Goal: Task Accomplishment & Management: Use online tool/utility

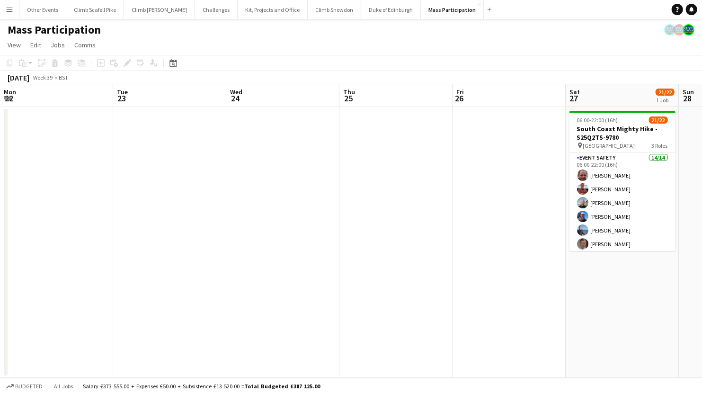
scroll to position [0, 215]
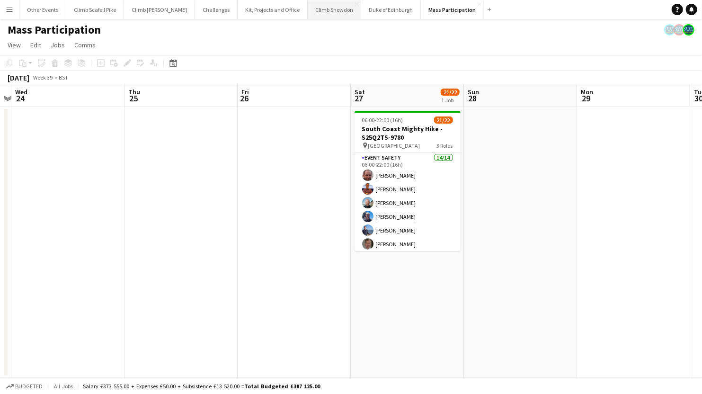
click at [321, 9] on button "Climb Snowdon Close" at bounding box center [334, 9] width 53 height 18
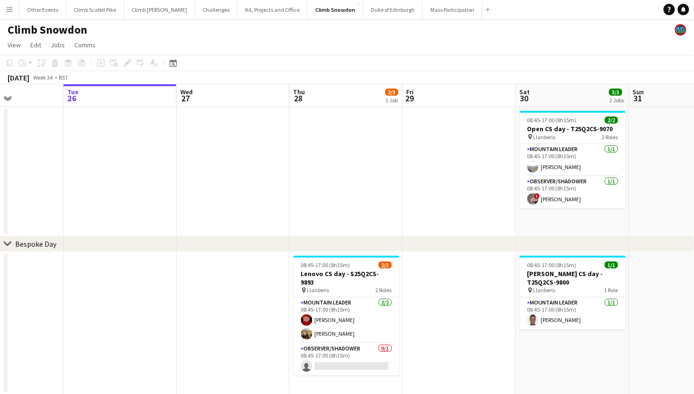
drag, startPoint x: 491, startPoint y: 277, endPoint x: 306, endPoint y: 328, distance: 191.5
click at [306, 328] on app-calendar-viewport "Sat 23 2/3 2 Jobs Sun 24 1/2 1 Job Mon 25 Tue 26 Wed 27 Thu 28 2/3 1 Job Fri 29…" at bounding box center [347, 261] width 694 height 354
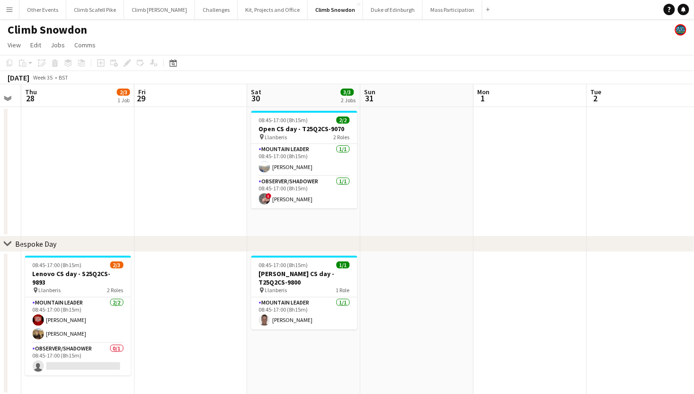
drag, startPoint x: 495, startPoint y: 324, endPoint x: 167, endPoint y: 335, distance: 328.0
click at [166, 335] on app-calendar-viewport "Mon 25 Tue 26 Wed 27 Thu 28 2/3 1 Job Fri 29 Sat 30 3/3 2 Jobs Sun 31 Mon 1 Tue…" at bounding box center [347, 261] width 694 height 354
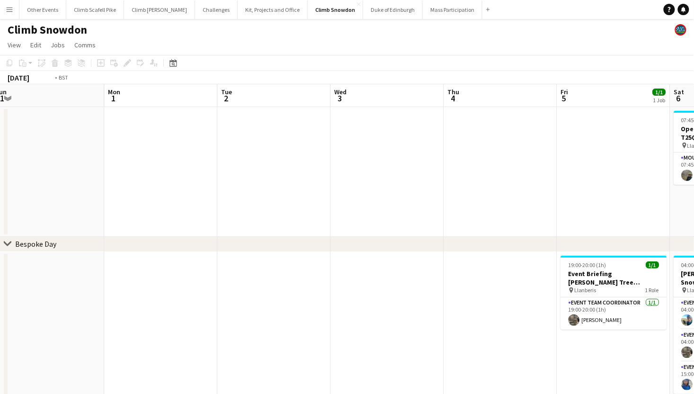
drag, startPoint x: 497, startPoint y: 307, endPoint x: 189, endPoint y: 306, distance: 308.0
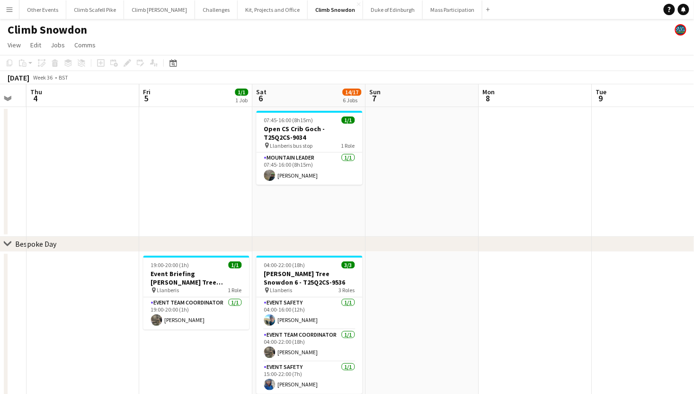
scroll to position [0, 427]
drag, startPoint x: 596, startPoint y: 274, endPoint x: 415, endPoint y: 285, distance: 181.5
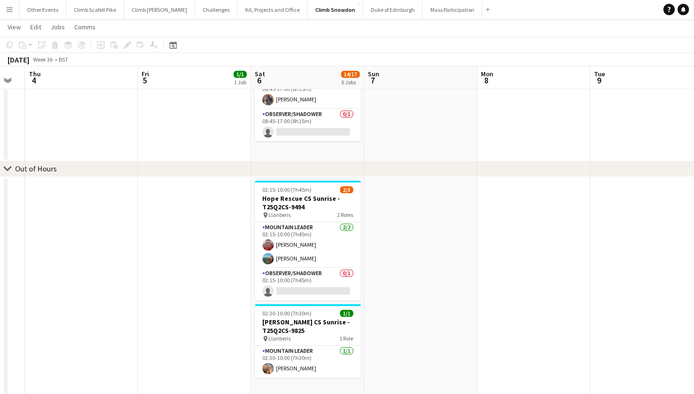
scroll to position [503, 0]
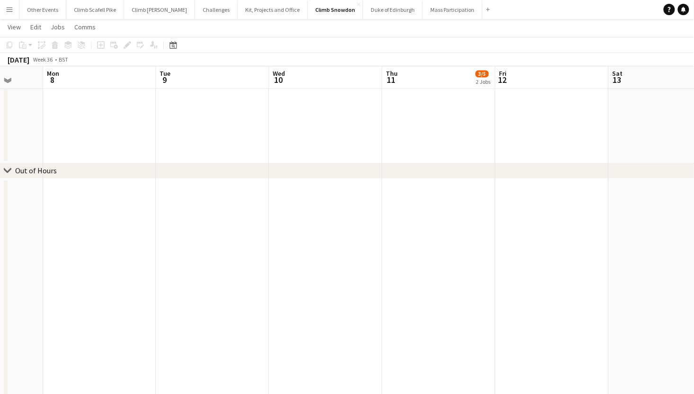
drag, startPoint x: 571, startPoint y: 263, endPoint x: 184, endPoint y: 272, distance: 386.6
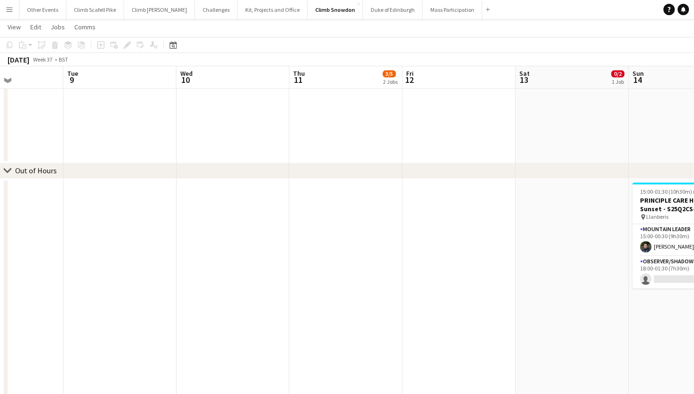
scroll to position [0, 313]
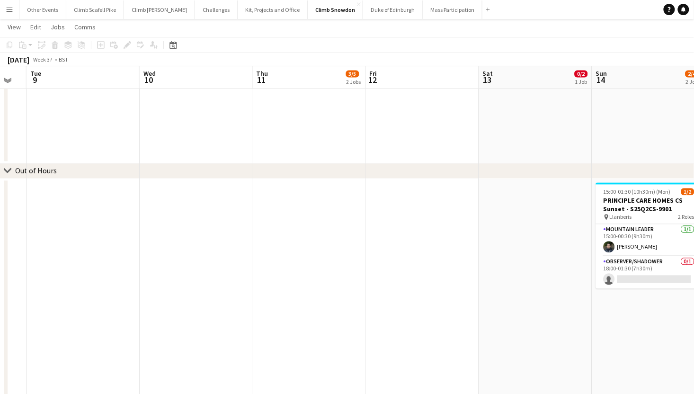
drag, startPoint x: 483, startPoint y: 269, endPoint x: 204, endPoint y: 282, distance: 279.4
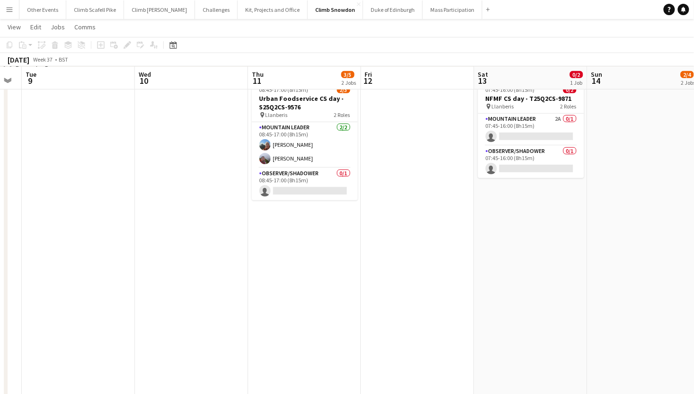
scroll to position [0, 200]
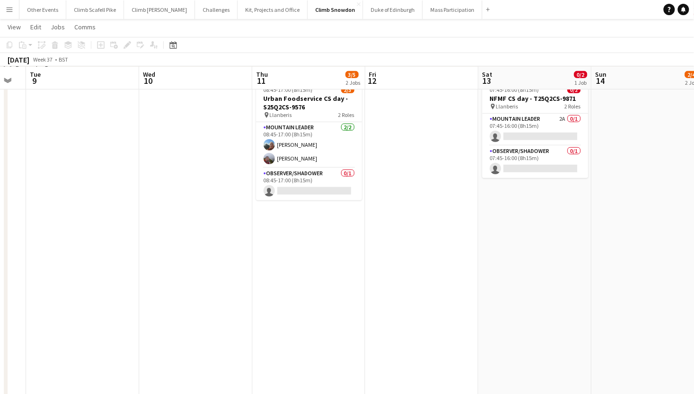
drag, startPoint x: 226, startPoint y: 228, endPoint x: 452, endPoint y: 236, distance: 225.8
click at [452, 236] on app-calendar-viewport "Sun 7 Mon 8 Tue 9 Wed 10 Thu 11 3/5 2 Jobs Fri 12 Sat 13 0/2 1 Job Sun 14 2/4 2…" at bounding box center [347, 296] width 694 height 866
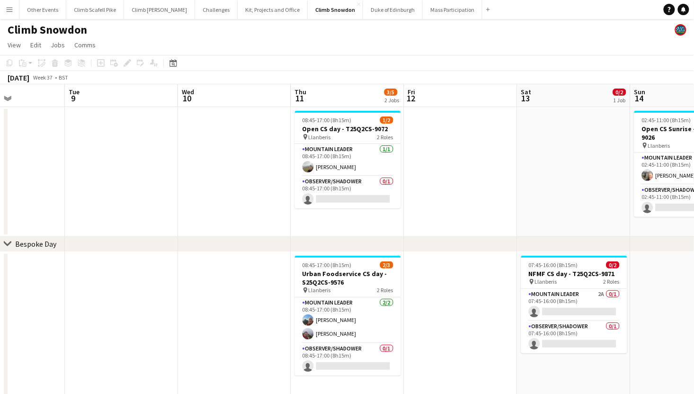
scroll to position [0, 273]
drag, startPoint x: 115, startPoint y: 290, endPoint x: 155, endPoint y: 288, distance: 39.3
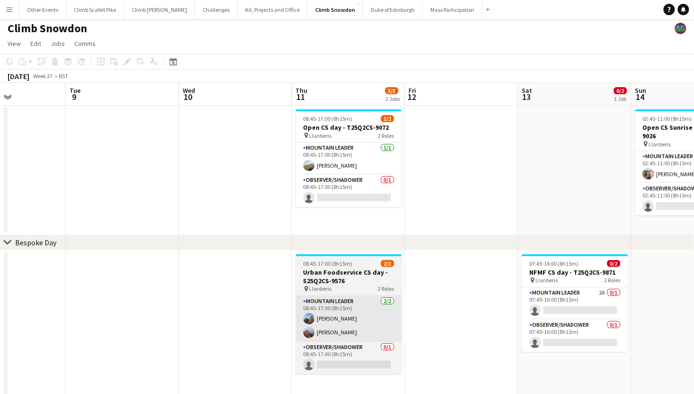
scroll to position [11, 0]
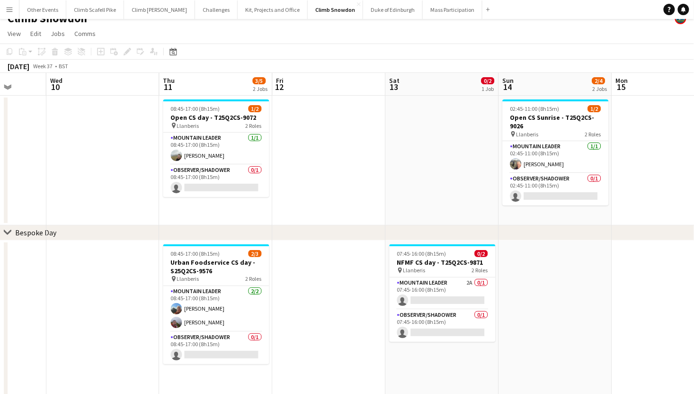
drag, startPoint x: 482, startPoint y: 205, endPoint x: 352, endPoint y: 212, distance: 130.3
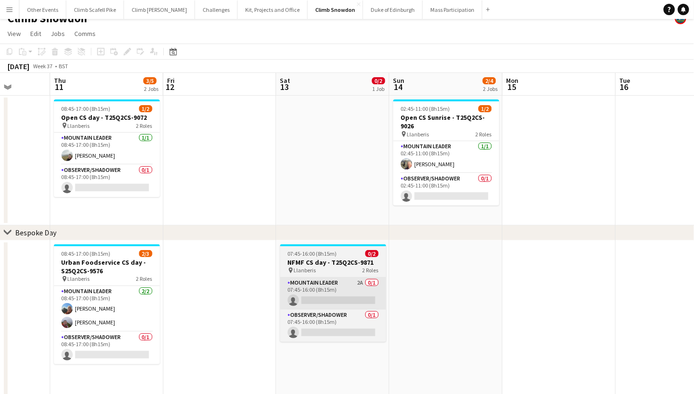
scroll to position [0, 304]
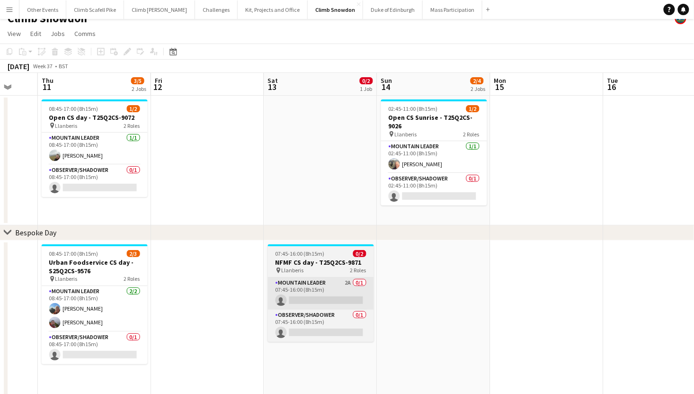
drag, startPoint x: 511, startPoint y: 289, endPoint x: 362, endPoint y: 292, distance: 149.5
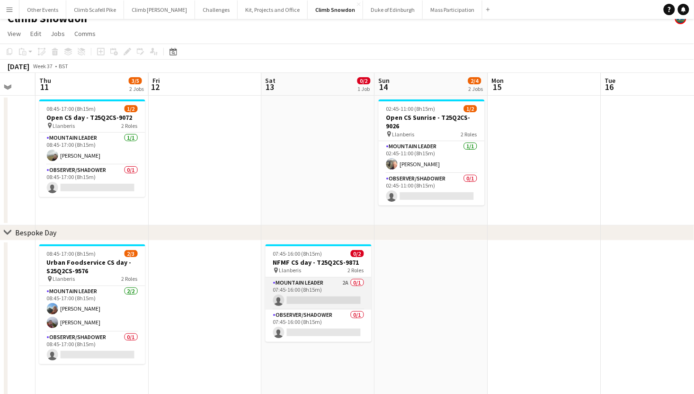
click at [335, 287] on app-card-role "Mountain Leader 2A 0/1 07:45-16:00 (8h15m) single-neutral-actions" at bounding box center [318, 293] width 106 height 32
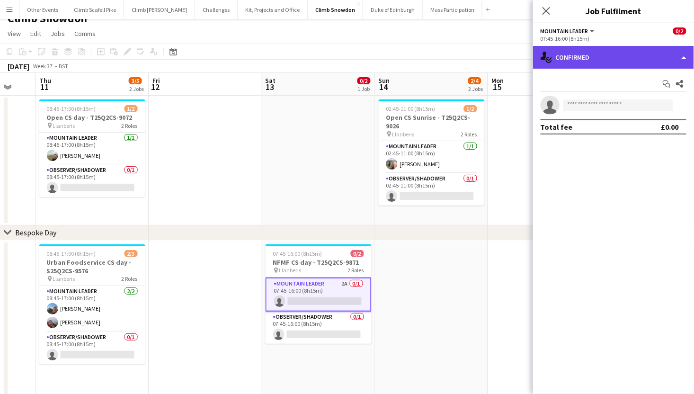
click at [663, 55] on div "single-neutral-actions-check-2 Confirmed" at bounding box center [613, 57] width 161 height 23
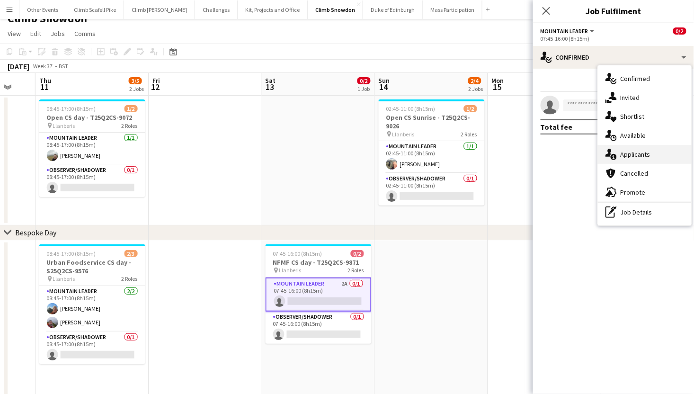
click at [643, 152] on div "single-neutral-actions-information Applicants" at bounding box center [645, 154] width 94 height 19
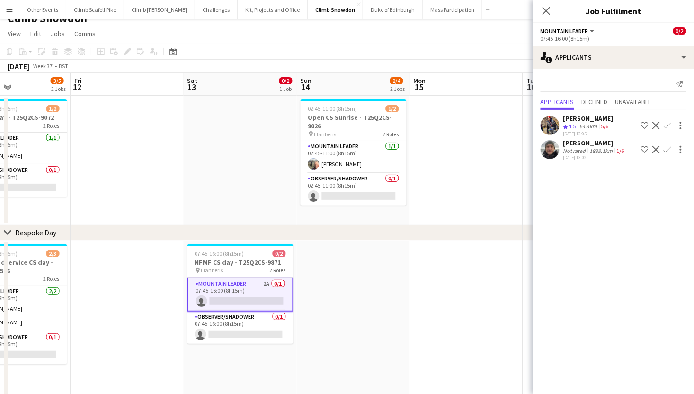
scroll to position [0, 384]
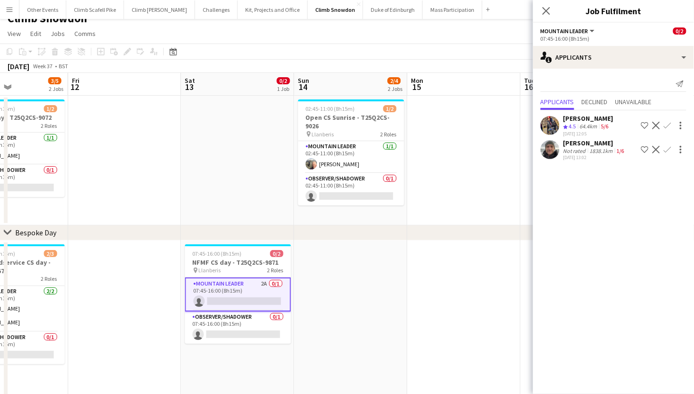
drag, startPoint x: 432, startPoint y: 262, endPoint x: 352, endPoint y: 264, distance: 80.4
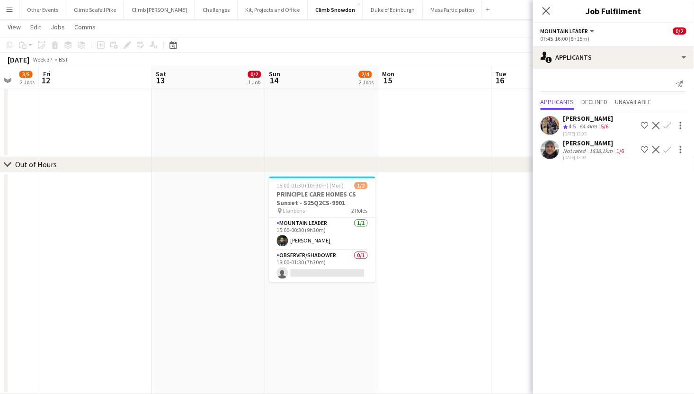
scroll to position [0, 424]
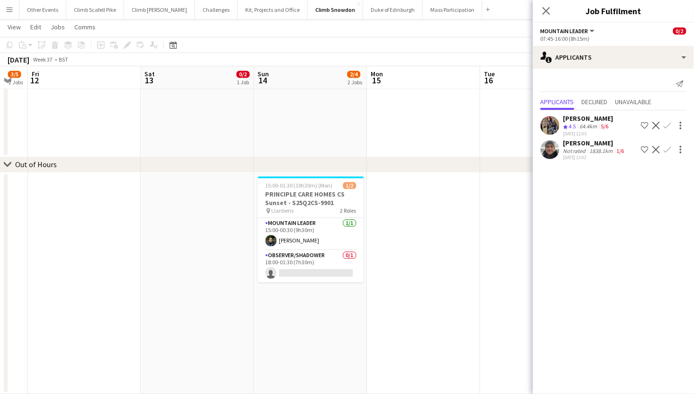
drag, startPoint x: 453, startPoint y: 282, endPoint x: 413, endPoint y: 281, distance: 40.3
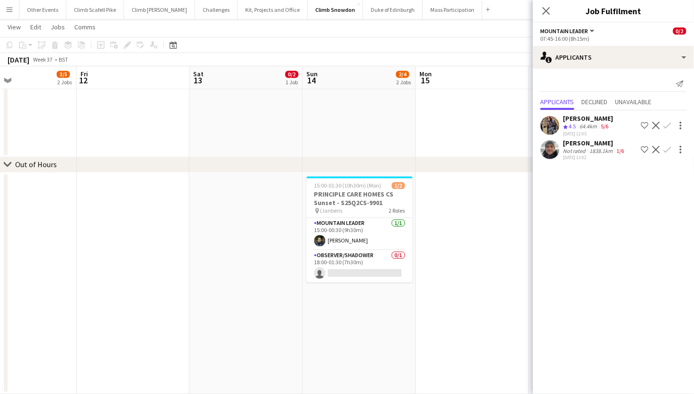
drag, startPoint x: 363, startPoint y: 247, endPoint x: 224, endPoint y: 254, distance: 138.8
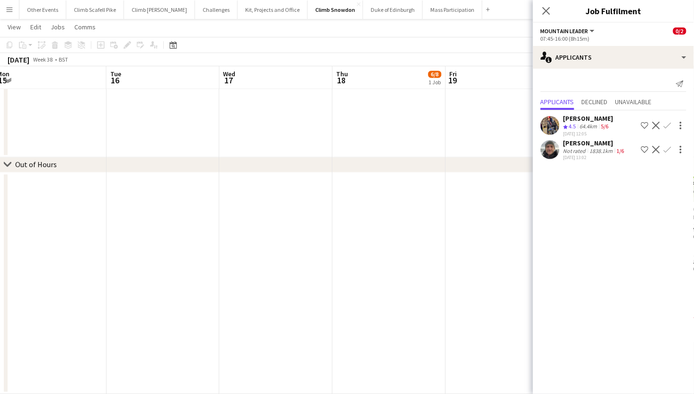
drag, startPoint x: 431, startPoint y: 248, endPoint x: 252, endPoint y: 266, distance: 179.3
drag, startPoint x: 448, startPoint y: 263, endPoint x: 431, endPoint y: 263, distance: 17.0
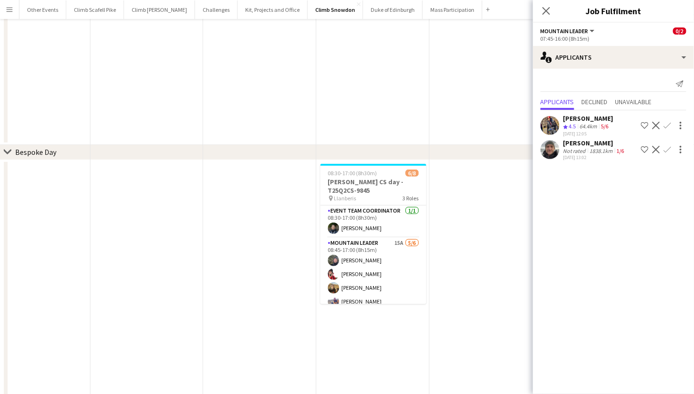
scroll to position [106, 0]
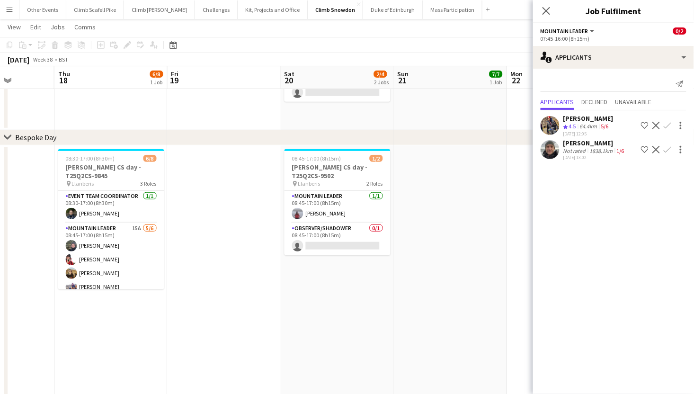
drag, startPoint x: 387, startPoint y: 294, endPoint x: 123, endPoint y: 314, distance: 264.3
click at [122, 314] on app-calendar-viewport "Sun 14 2/4 2 Jobs Mon 15 Tue 16 Wed 17 Thu 18 6/8 1 Job Fri 19 Sat 20 2/4 2 Job…" at bounding box center [347, 364] width 694 height 866
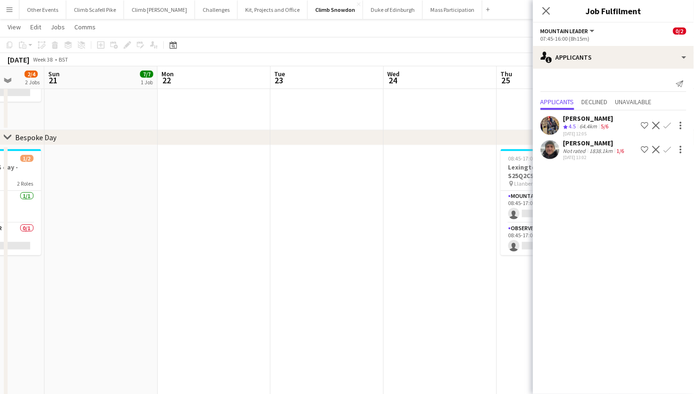
drag, startPoint x: 223, startPoint y: 316, endPoint x: 199, endPoint y: 319, distance: 24.0
click at [158, 319] on app-calendar-viewport "Thu 18 6/8 1 Job Fri 19 Sat 20 2/4 2 Jobs Sun 21 7/7 1 Job Mon 22 Tue 23 Wed 24…" at bounding box center [347, 364] width 694 height 866
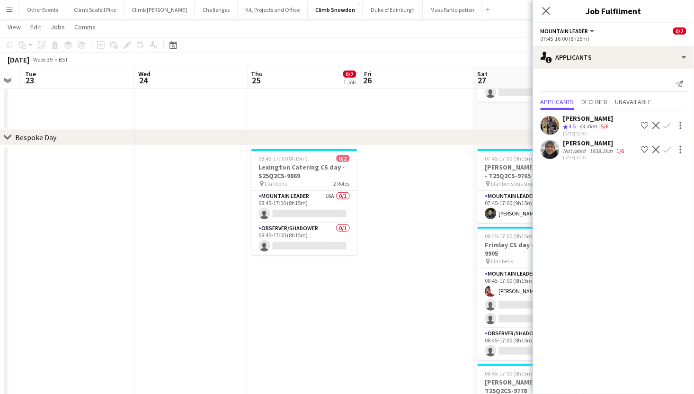
drag, startPoint x: 257, startPoint y: 316, endPoint x: 240, endPoint y: 317, distance: 17.1
click at [241, 317] on app-calendar-viewport "Sat 20 2/4 2 Jobs Sun 21 7/7 1 Job Mon 22 Tue 23 Wed 24 Thu 25 0/2 1 Job Fri 26…" at bounding box center [347, 364] width 694 height 866
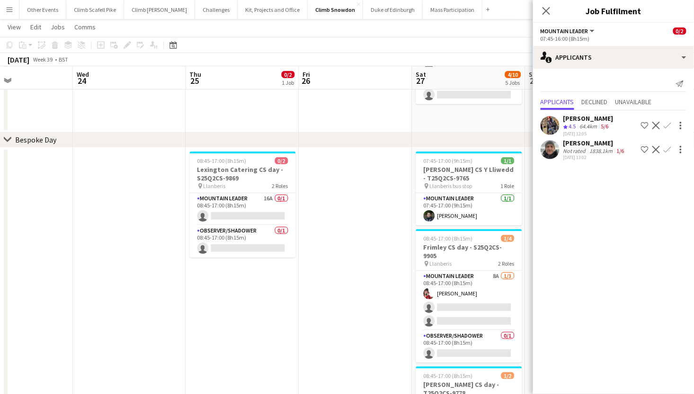
scroll to position [0, 457]
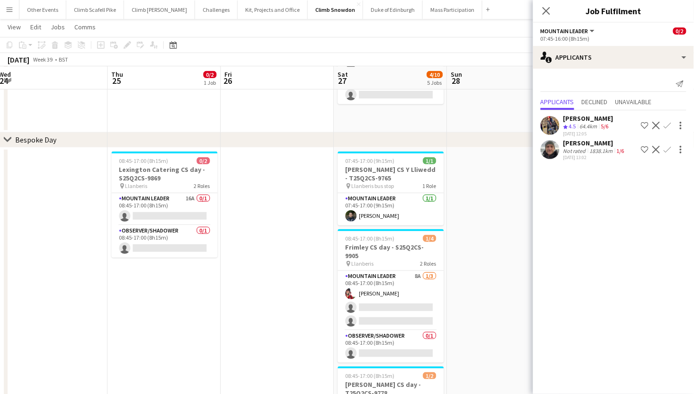
drag, startPoint x: 379, startPoint y: 298, endPoint x: 282, endPoint y: 309, distance: 98.1
click at [276, 309] on app-calendar-viewport "Sat 20 2/4 2 Jobs Sun 21 7/7 1 Job Mon 22 Tue 23 Wed 24 Thu 25 0/2 1 Job Fri 26…" at bounding box center [347, 367] width 694 height 866
drag, startPoint x: 12, startPoint y: 12, endPoint x: 19, endPoint y: 19, distance: 10.0
click at [12, 12] on app-icon "Menu" at bounding box center [10, 10] width 8 height 8
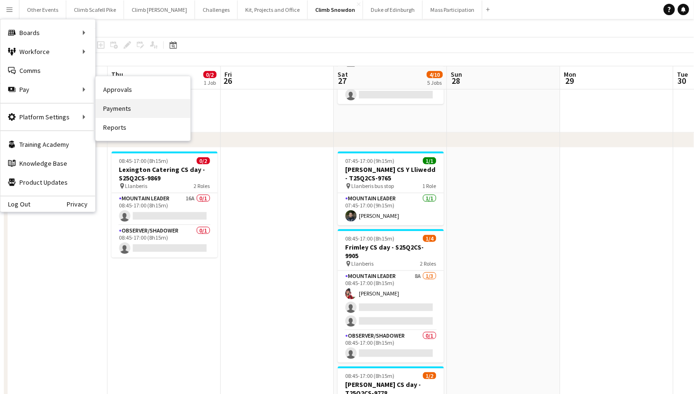
click at [142, 109] on link "Payments" at bounding box center [143, 108] width 95 height 19
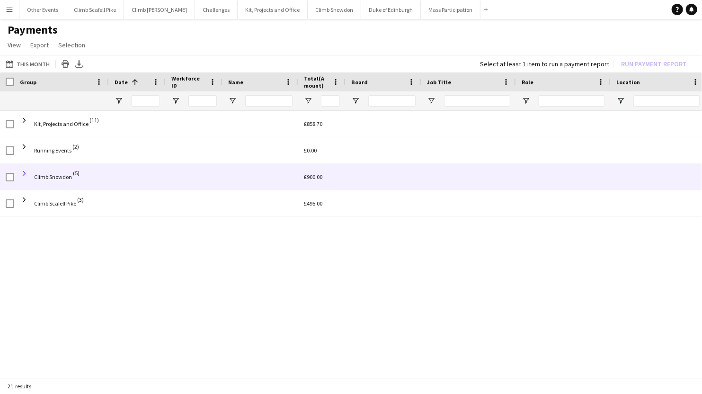
click at [25, 171] on span at bounding box center [24, 173] width 9 height 9
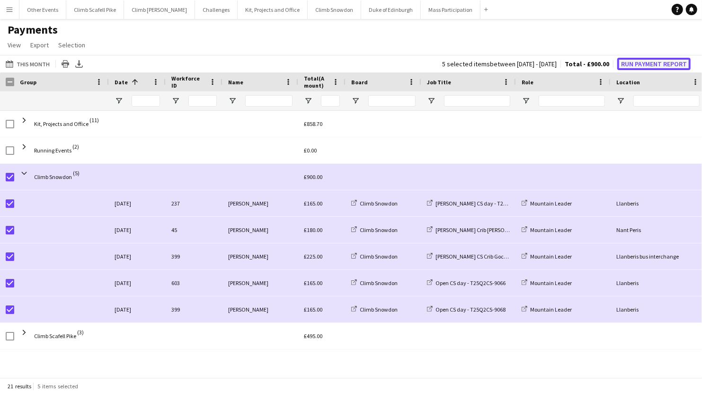
click at [643, 63] on button "Run Payment Report" at bounding box center [653, 64] width 73 height 12
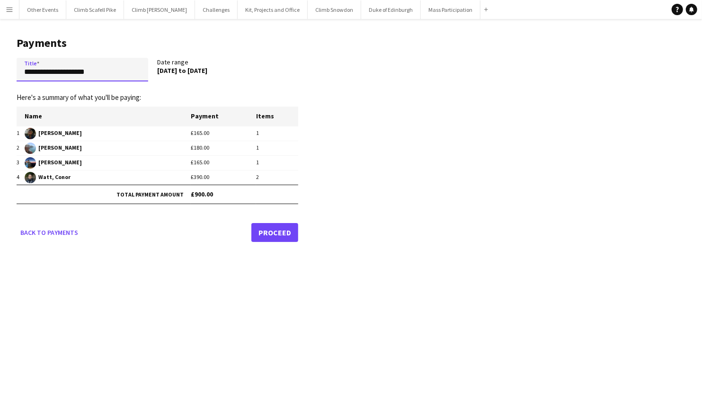
drag, startPoint x: 114, startPoint y: 74, endPoint x: 14, endPoint y: 70, distance: 100.9
click at [14, 70] on main "**********" at bounding box center [154, 137] width 308 height 237
type input "**********"
click at [259, 233] on link "Proceed" at bounding box center [274, 232] width 47 height 19
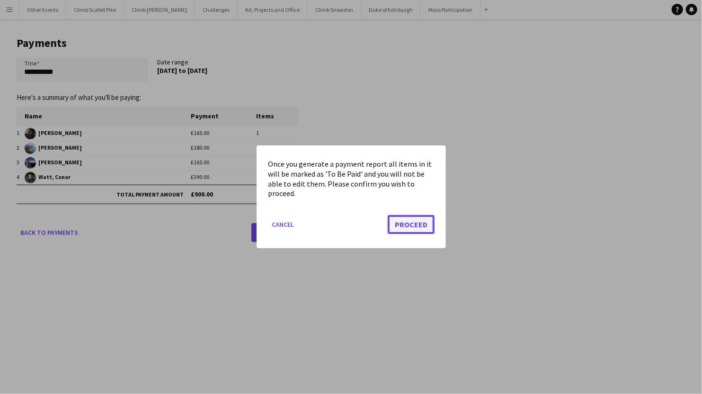
click at [407, 222] on button "Proceed" at bounding box center [410, 224] width 47 height 19
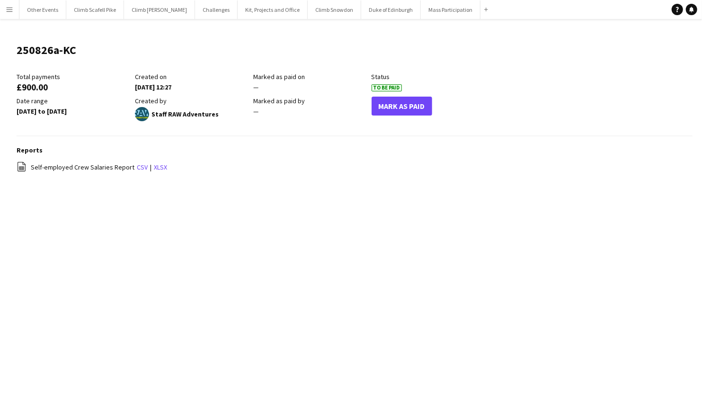
click at [9, 11] on app-icon "Menu" at bounding box center [10, 10] width 8 height 8
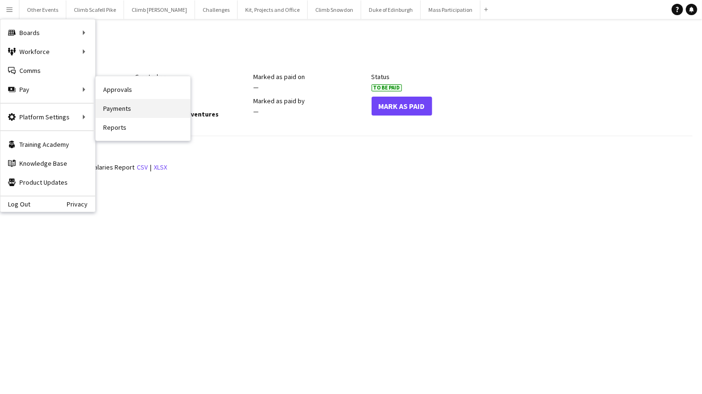
click at [132, 107] on link "Payments" at bounding box center [143, 108] width 95 height 19
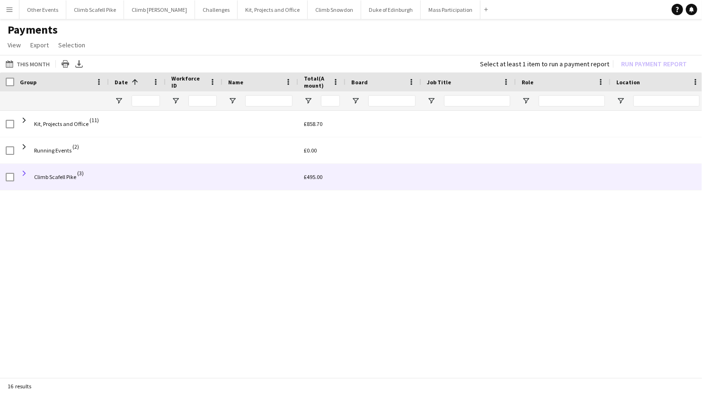
click at [24, 173] on span at bounding box center [24, 173] width 9 height 9
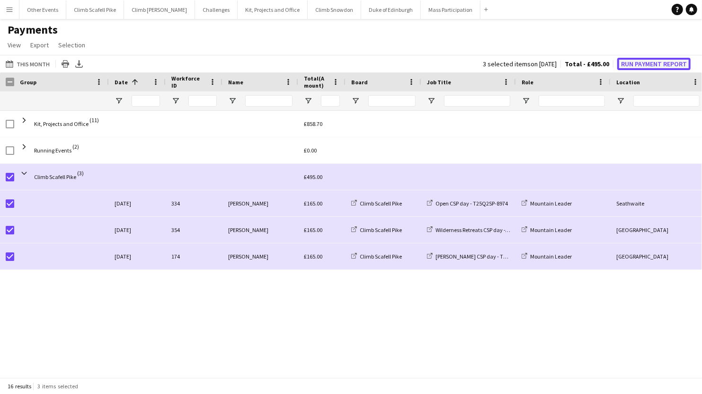
click at [640, 65] on button "Run Payment Report" at bounding box center [653, 64] width 73 height 12
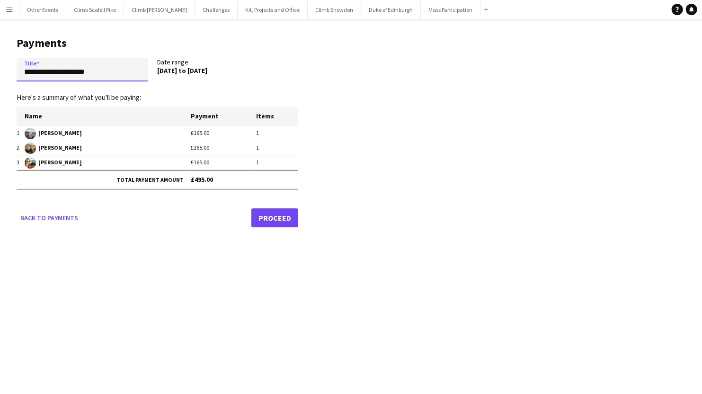
drag, startPoint x: 69, startPoint y: 73, endPoint x: 12, endPoint y: 72, distance: 57.3
click at [12, 72] on main "**********" at bounding box center [154, 130] width 308 height 222
type input "**********"
click at [265, 212] on link "Proceed" at bounding box center [274, 217] width 47 height 19
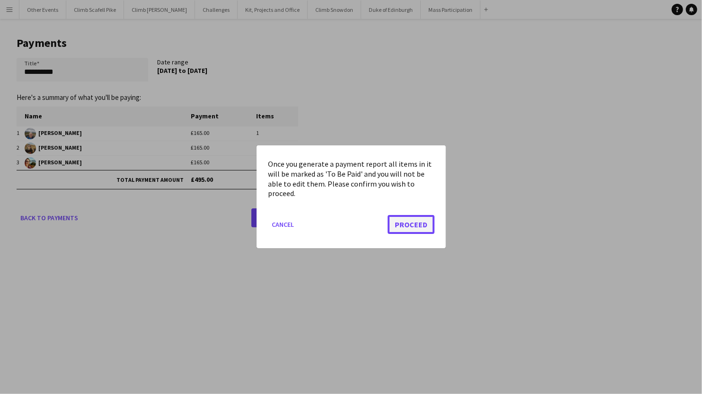
click at [397, 224] on button "Proceed" at bounding box center [410, 224] width 47 height 19
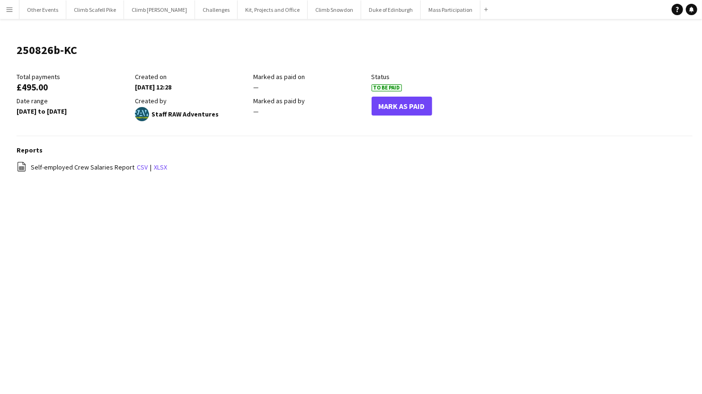
click at [9, 9] on app-icon "Menu" at bounding box center [10, 10] width 8 height 8
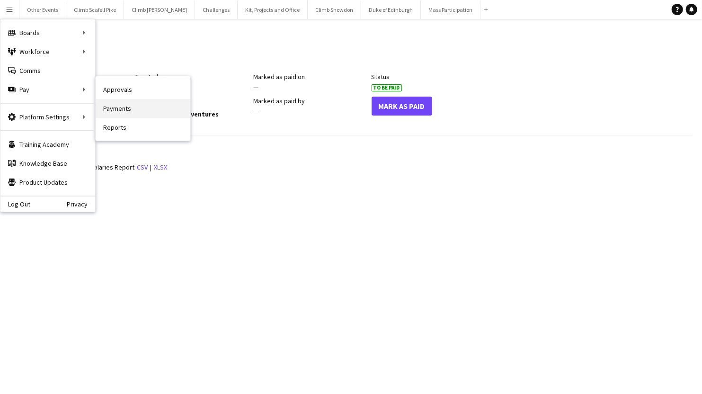
click at [121, 107] on link "Payments" at bounding box center [143, 108] width 95 height 19
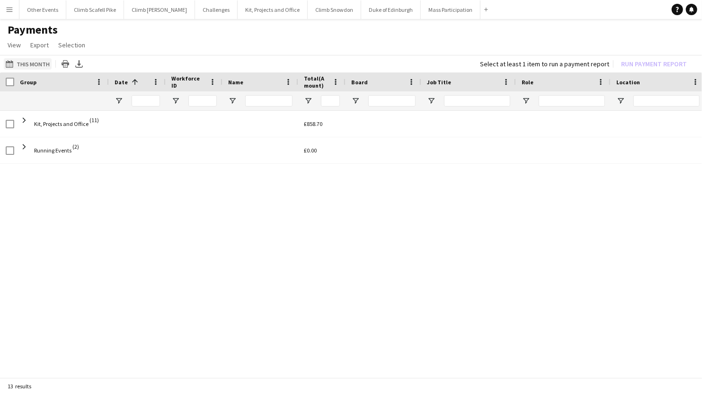
click at [27, 62] on button "This Month This Month" at bounding box center [28, 63] width 48 height 11
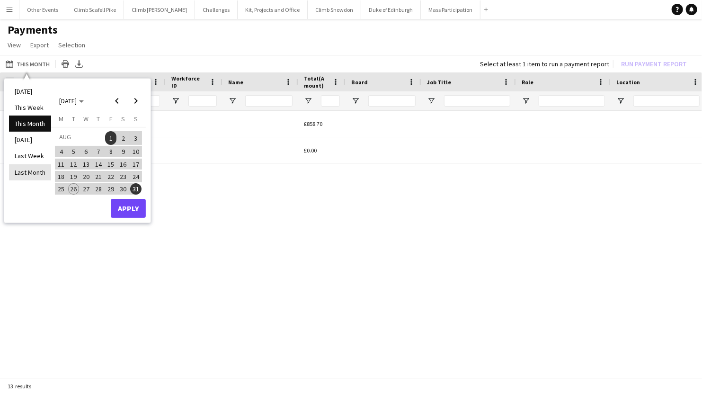
click at [35, 176] on li "Last Month" at bounding box center [30, 172] width 42 height 16
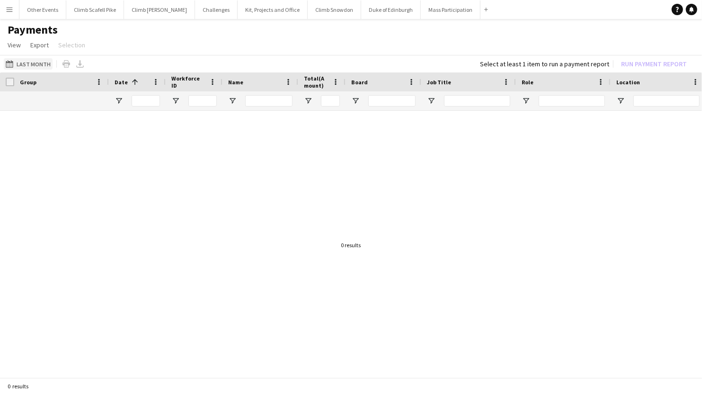
click at [30, 65] on button "This Month Last Month" at bounding box center [28, 63] width 49 height 11
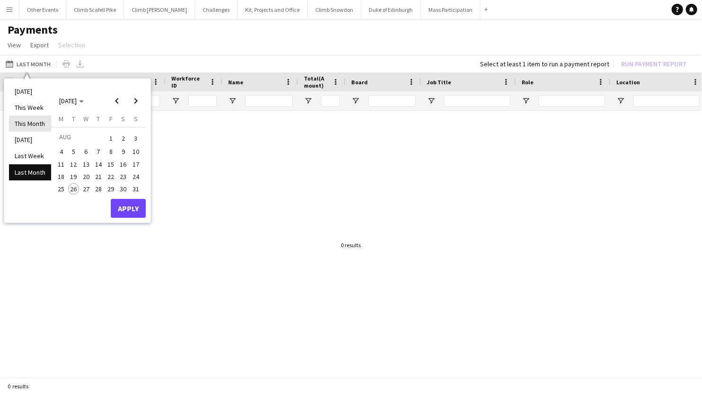
click at [35, 124] on li "This Month" at bounding box center [30, 123] width 42 height 16
